Goal: Transaction & Acquisition: Purchase product/service

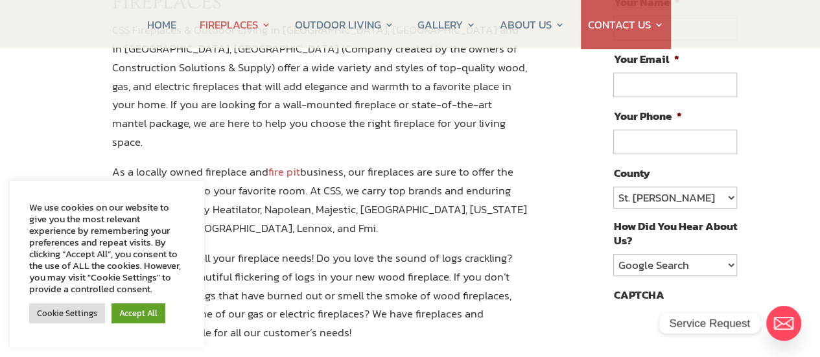
scroll to position [324, 0]
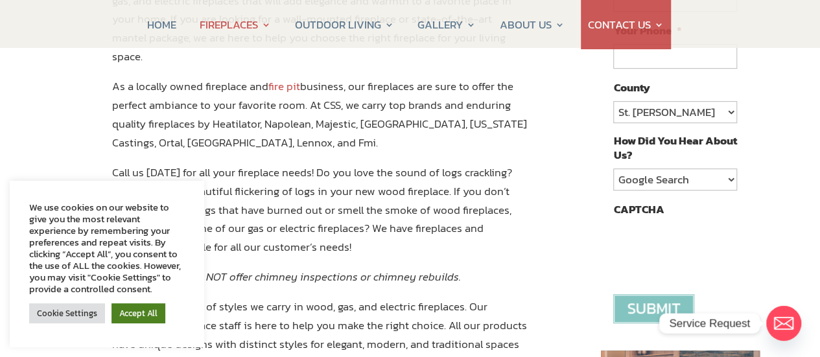
click at [130, 310] on link "Accept All" at bounding box center [138, 313] width 54 height 20
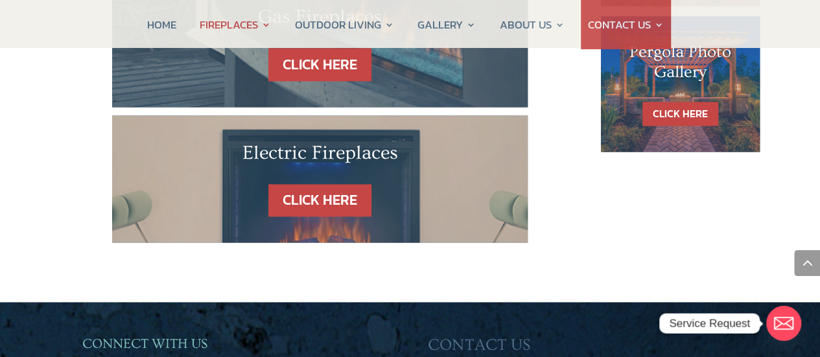
scroll to position [972, 0]
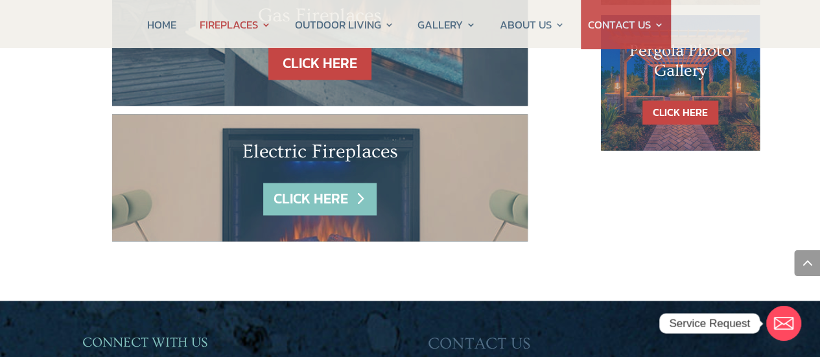
click at [329, 183] on link "CLICK HERE" at bounding box center [319, 199] width 113 height 33
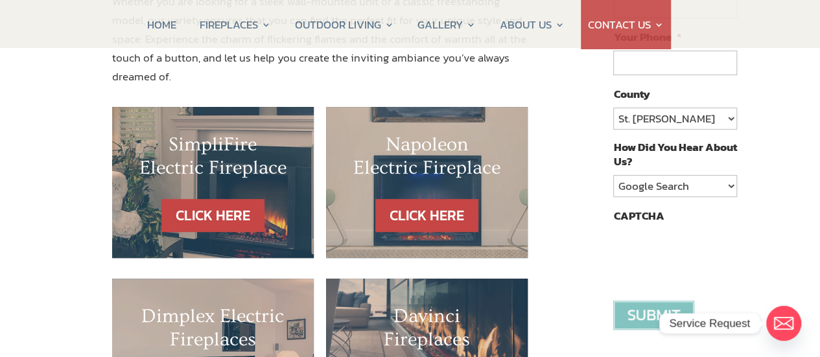
scroll to position [259, 0]
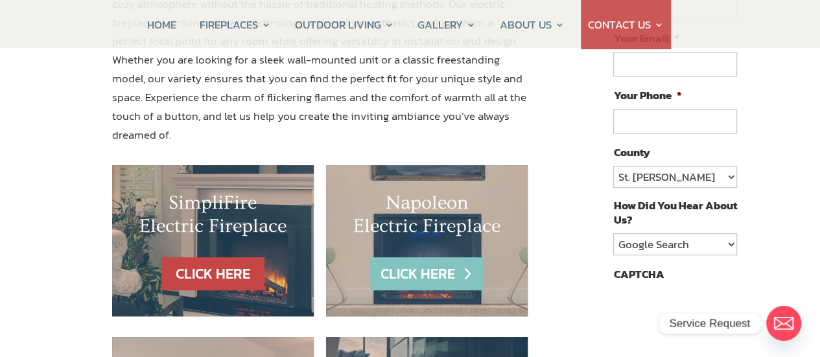
click at [408, 257] on link "CLICK HERE" at bounding box center [426, 273] width 113 height 33
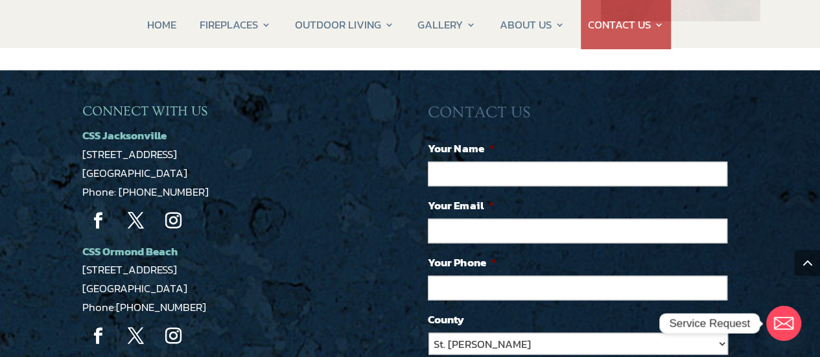
scroll to position [1354, 0]
